Goal: Task Accomplishment & Management: Manage account settings

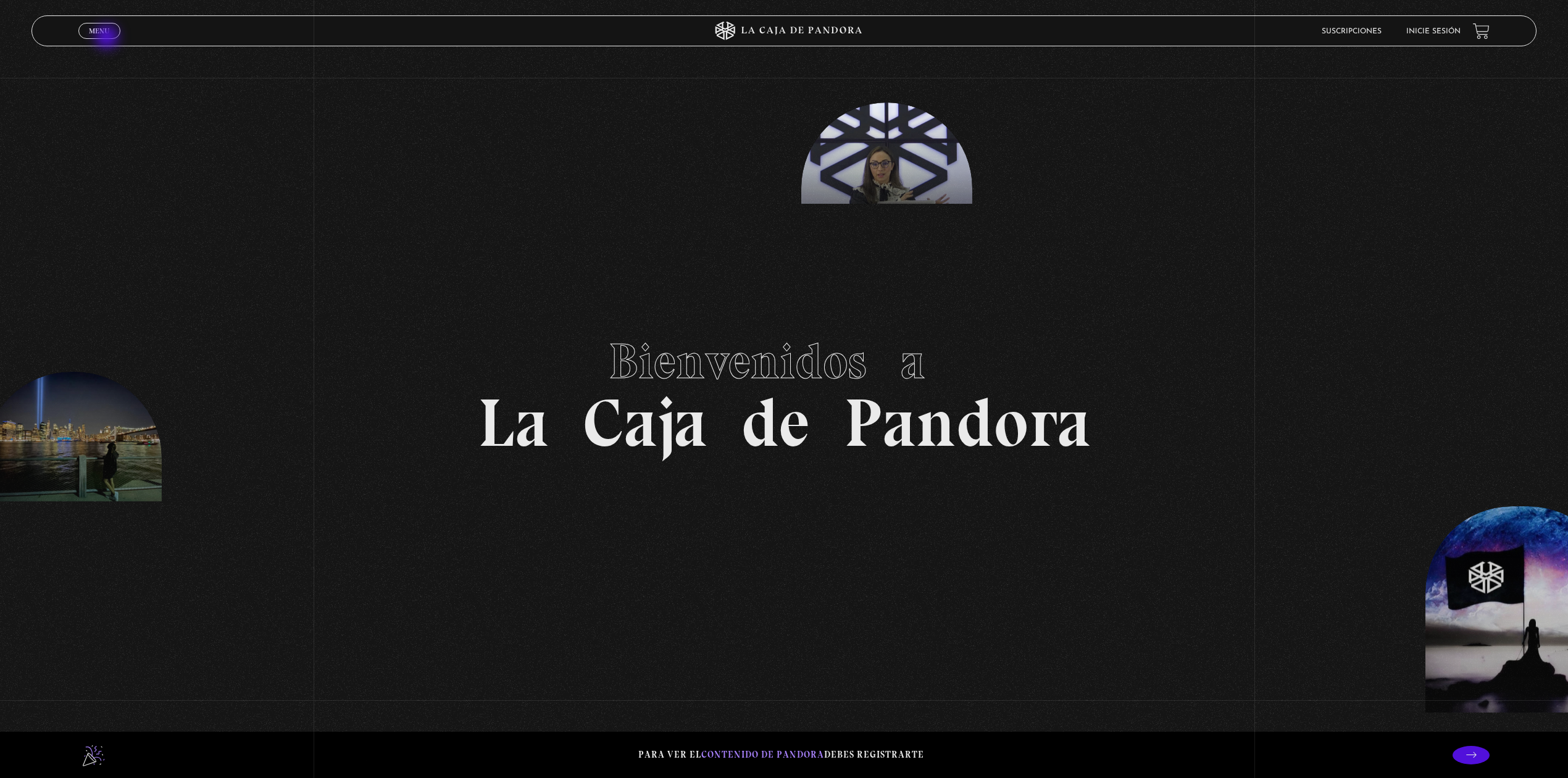
click at [107, 38] on span "Cerrar" at bounding box center [99, 42] width 29 height 9
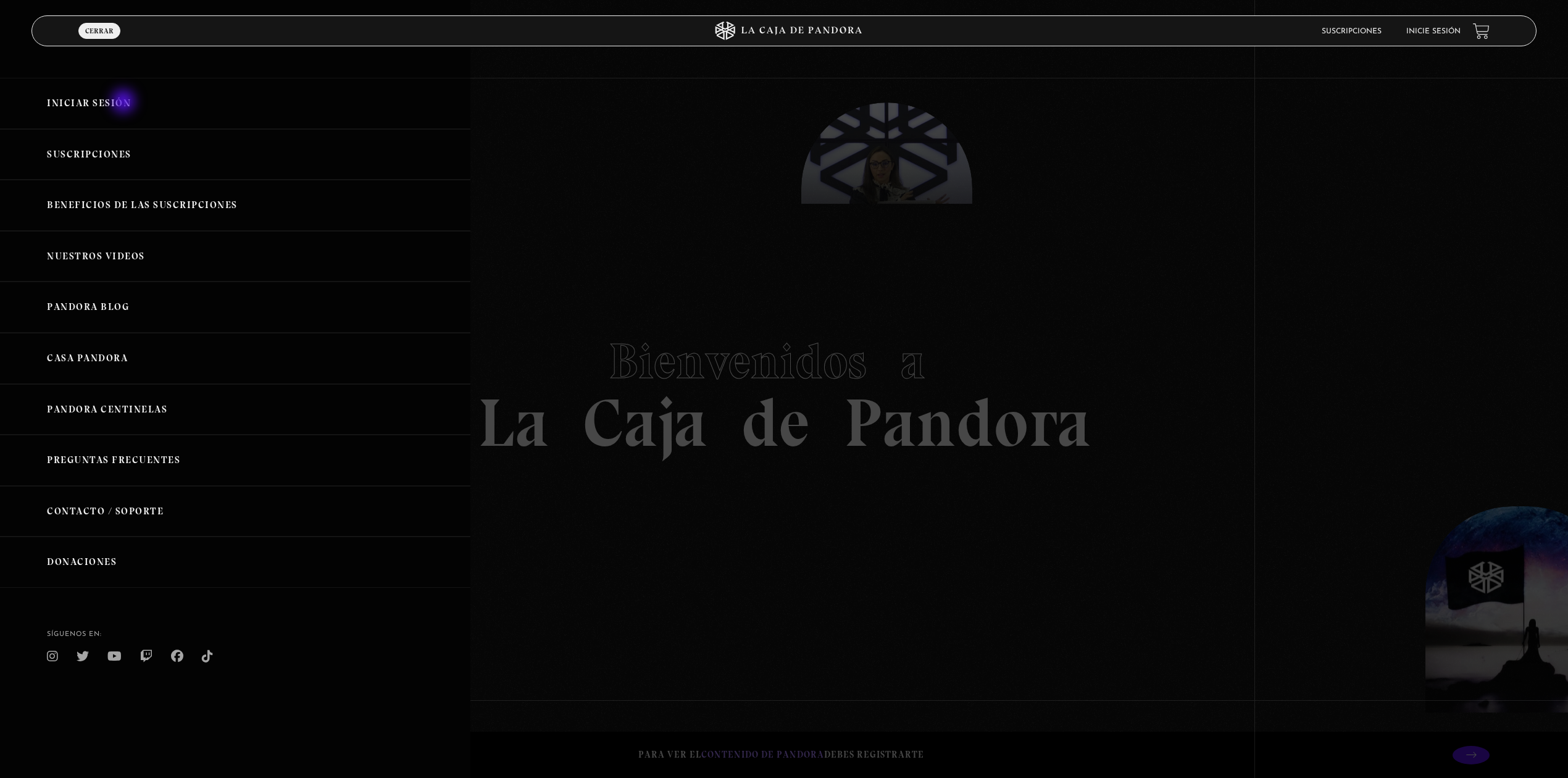
click at [125, 100] on link "Iniciar Sesión" at bounding box center [235, 103] width 470 height 51
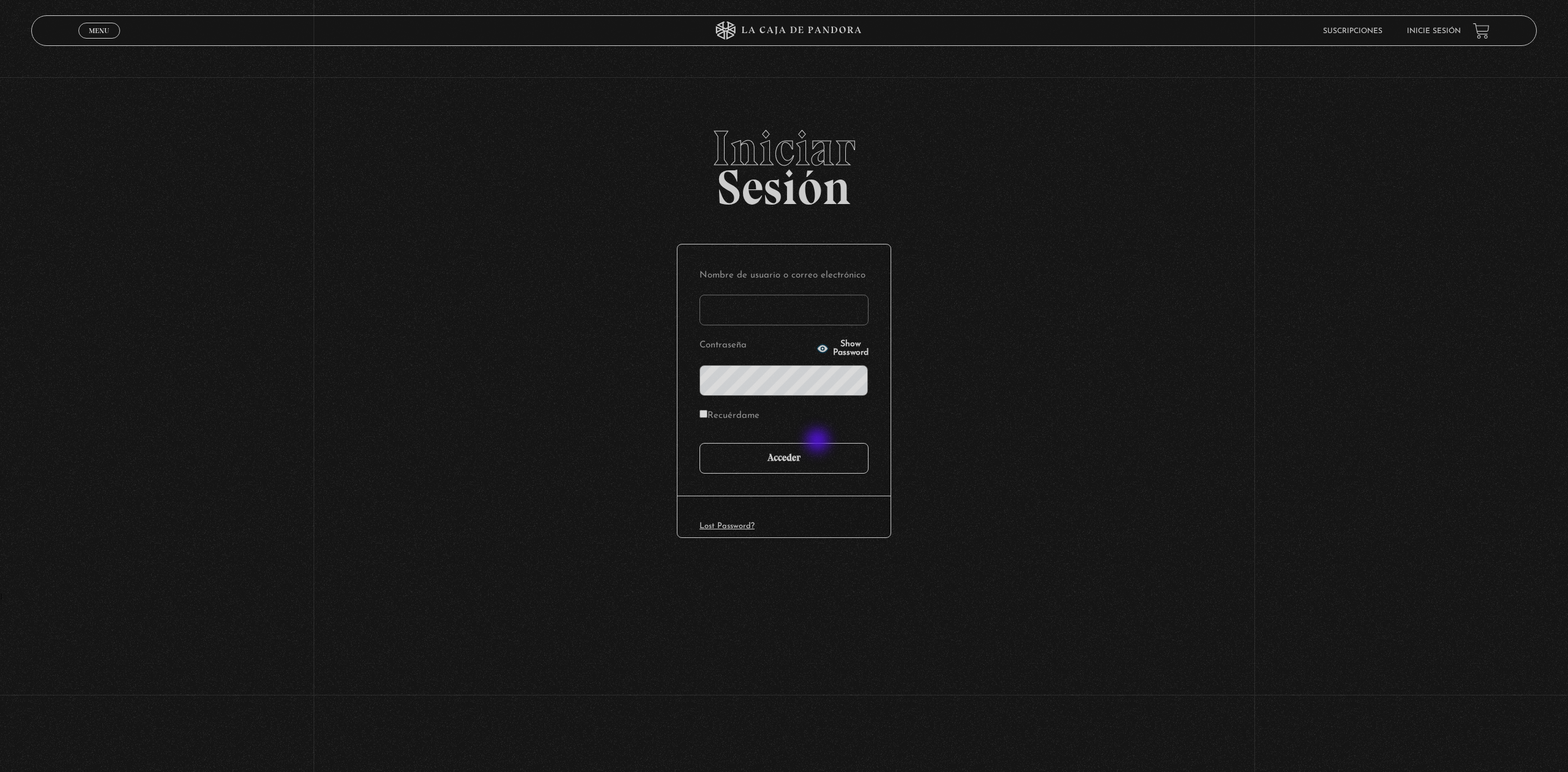
type input "cindyavila2010"
click at [796, 466] on input "Acceder" at bounding box center [784, 458] width 169 height 31
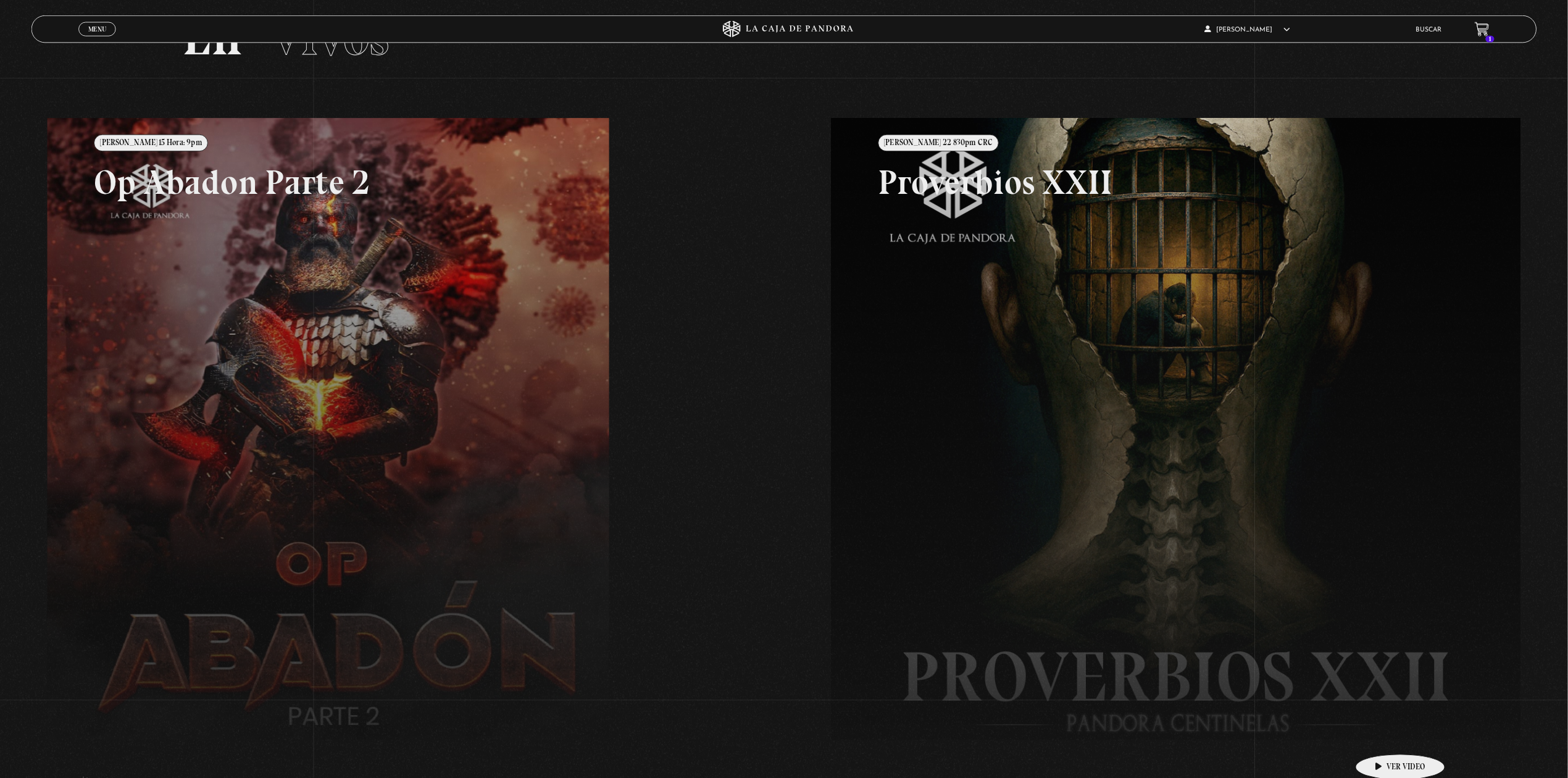
scroll to position [106, 0]
